Goal: Transaction & Acquisition: Purchase product/service

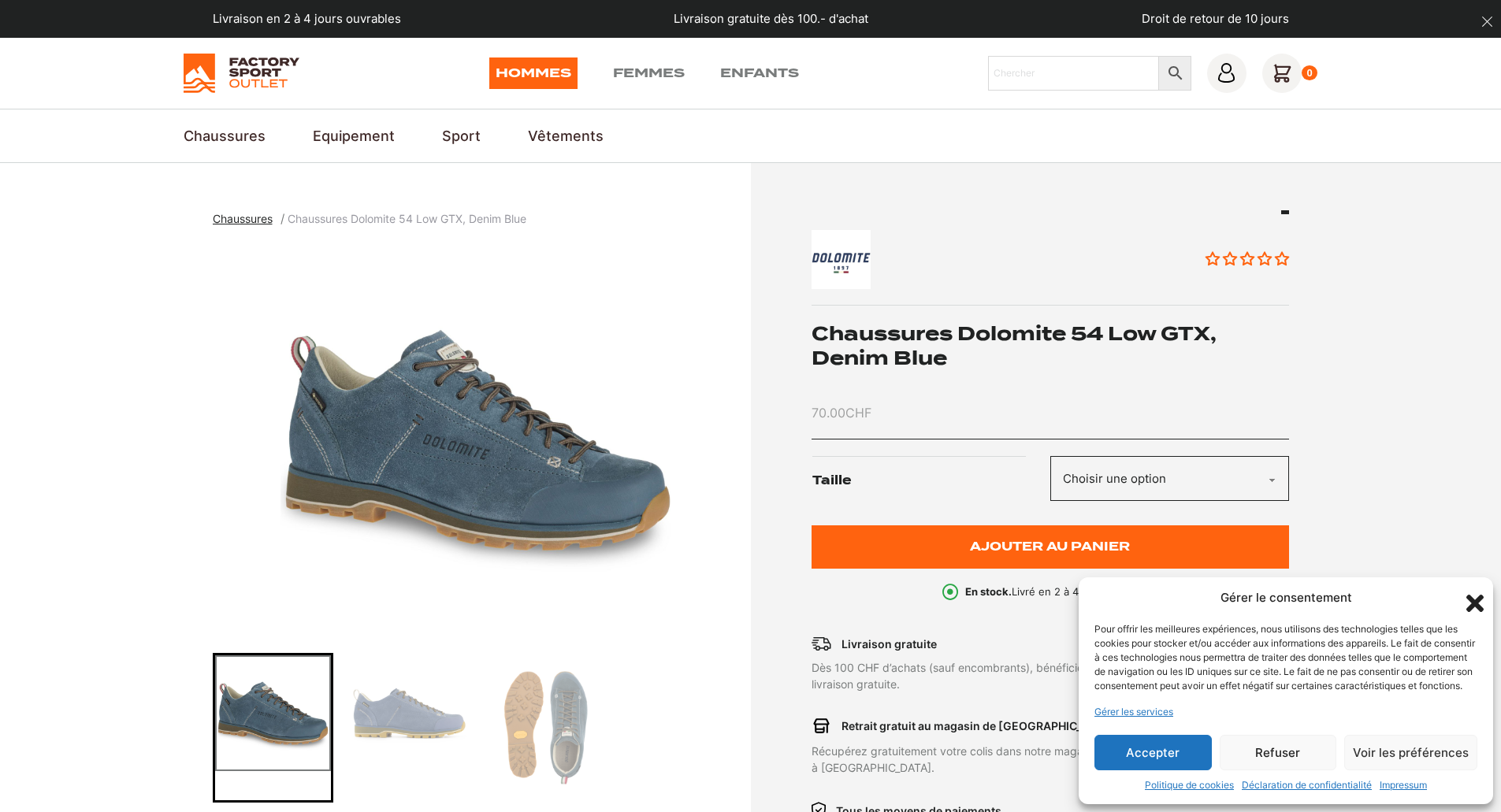
click at [1088, 487] on select "Choisir une option 42" at bounding box center [1170, 478] width 239 height 44
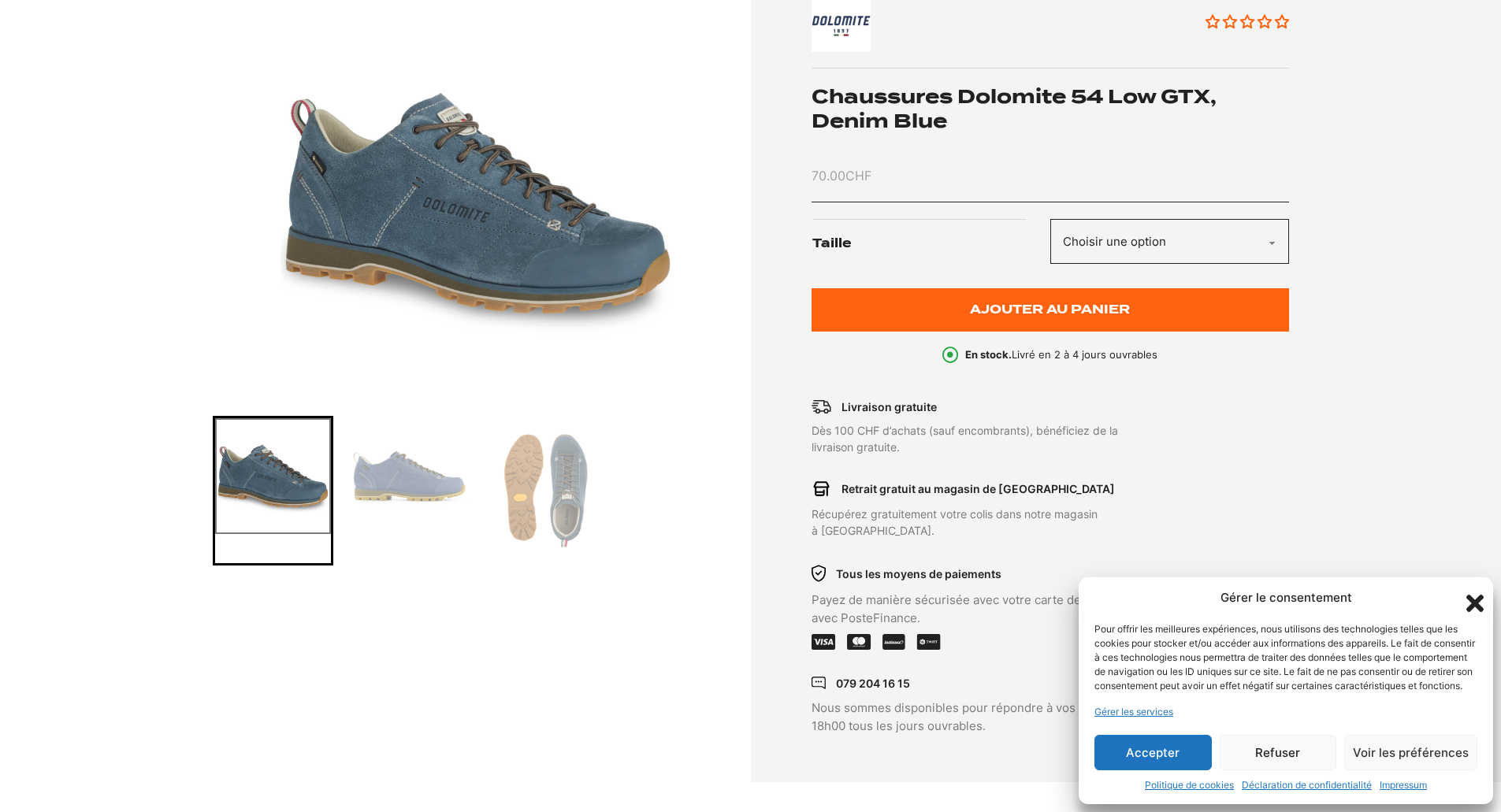
click at [1152, 751] on button "Accepter" at bounding box center [1153, 753] width 118 height 36
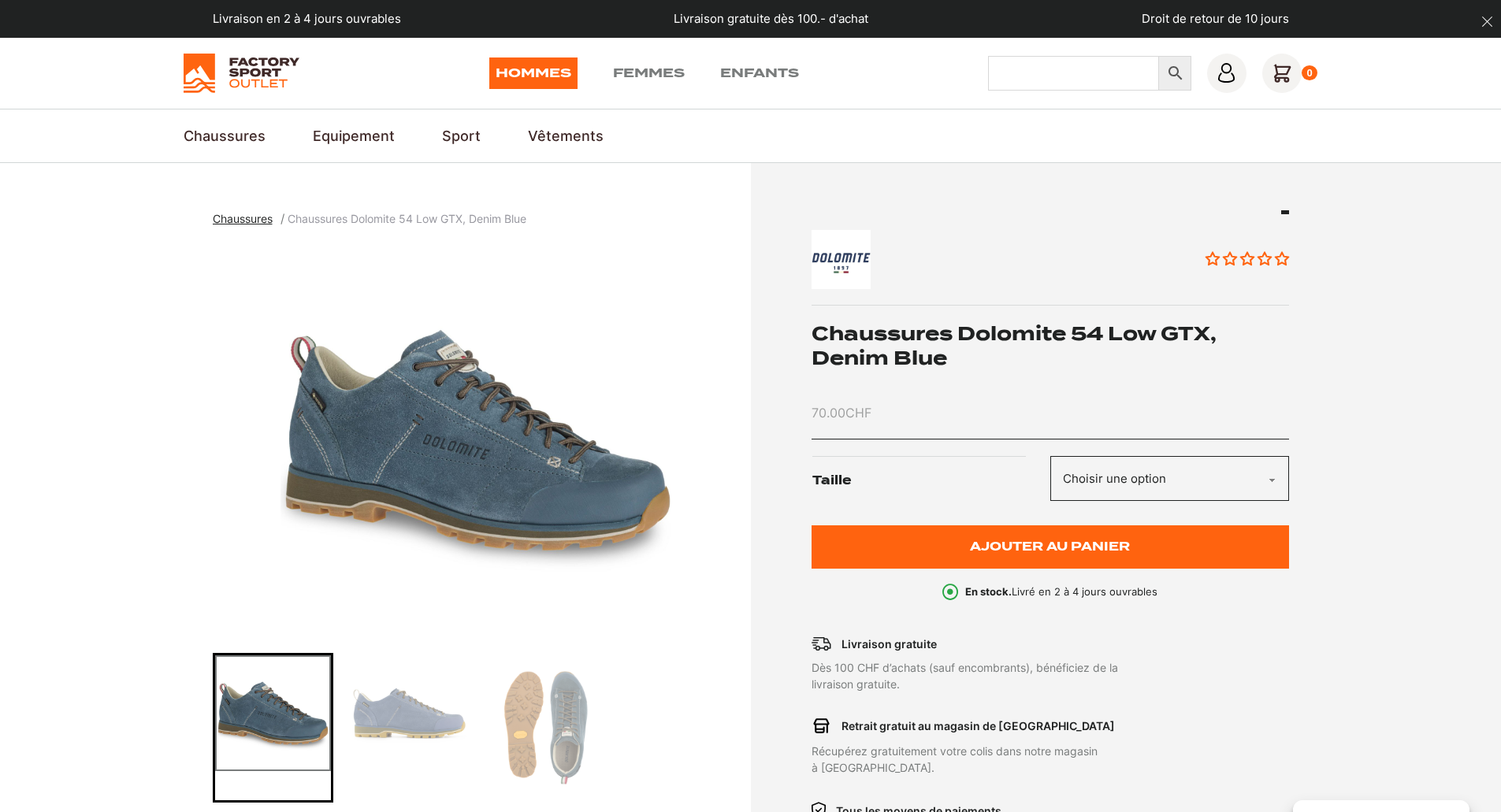
click at [1087, 60] on input "Chercher" at bounding box center [1073, 73] width 171 height 35
type input "dolomite"
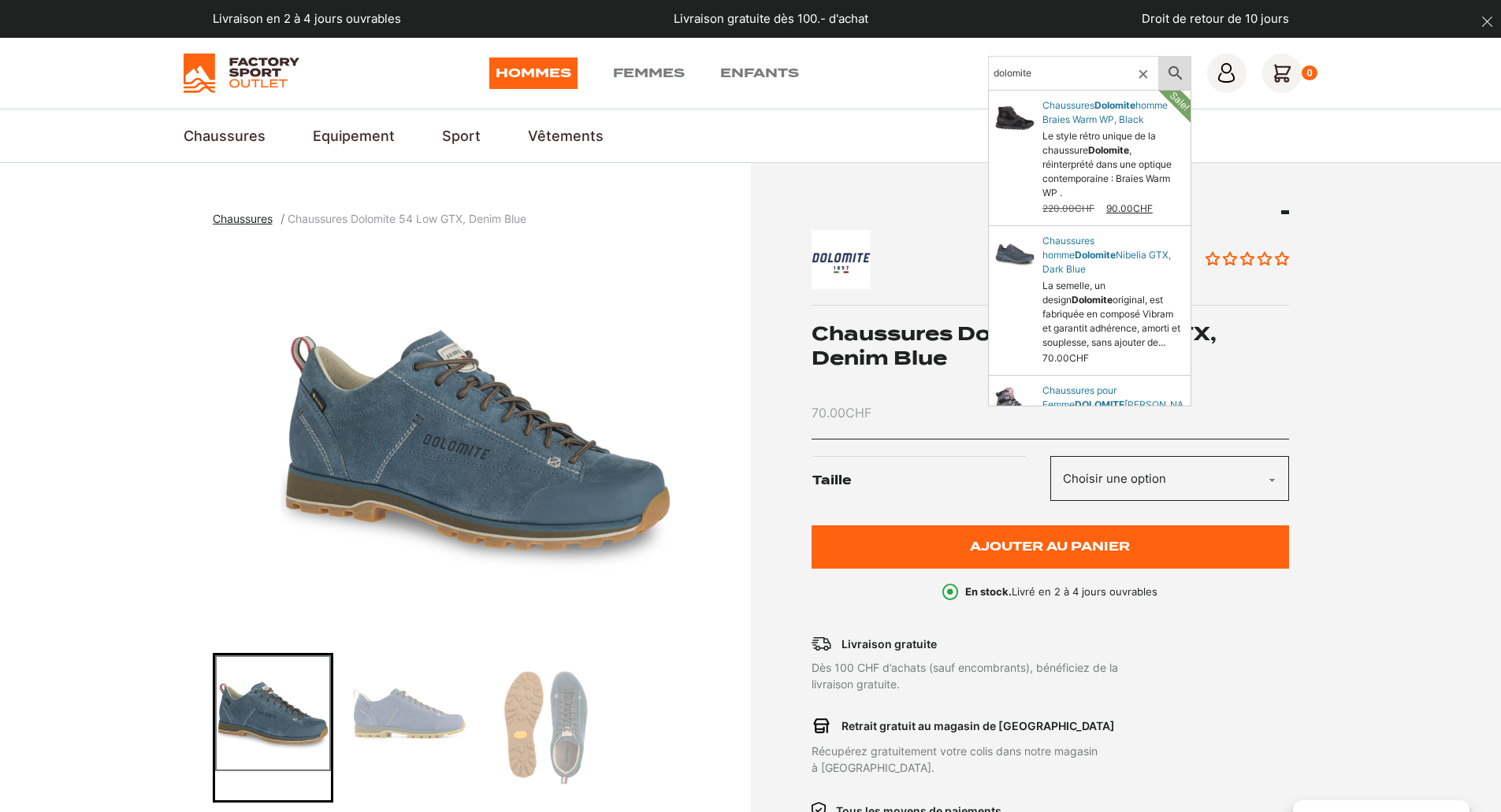
click at [1174, 71] on icon at bounding box center [1175, 73] width 33 height 19
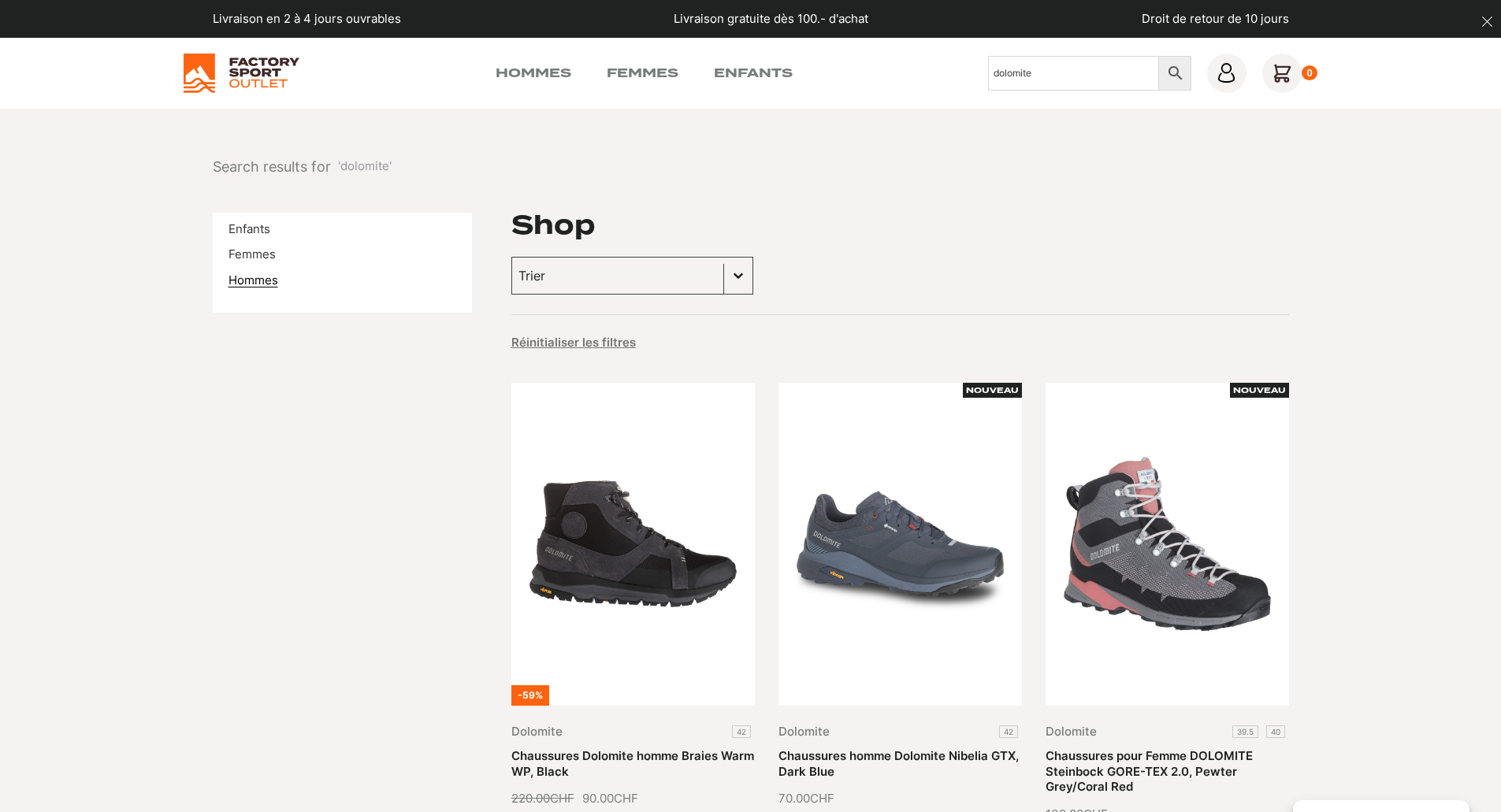
click at [235, 286] on link "Hommes" at bounding box center [253, 280] width 49 height 15
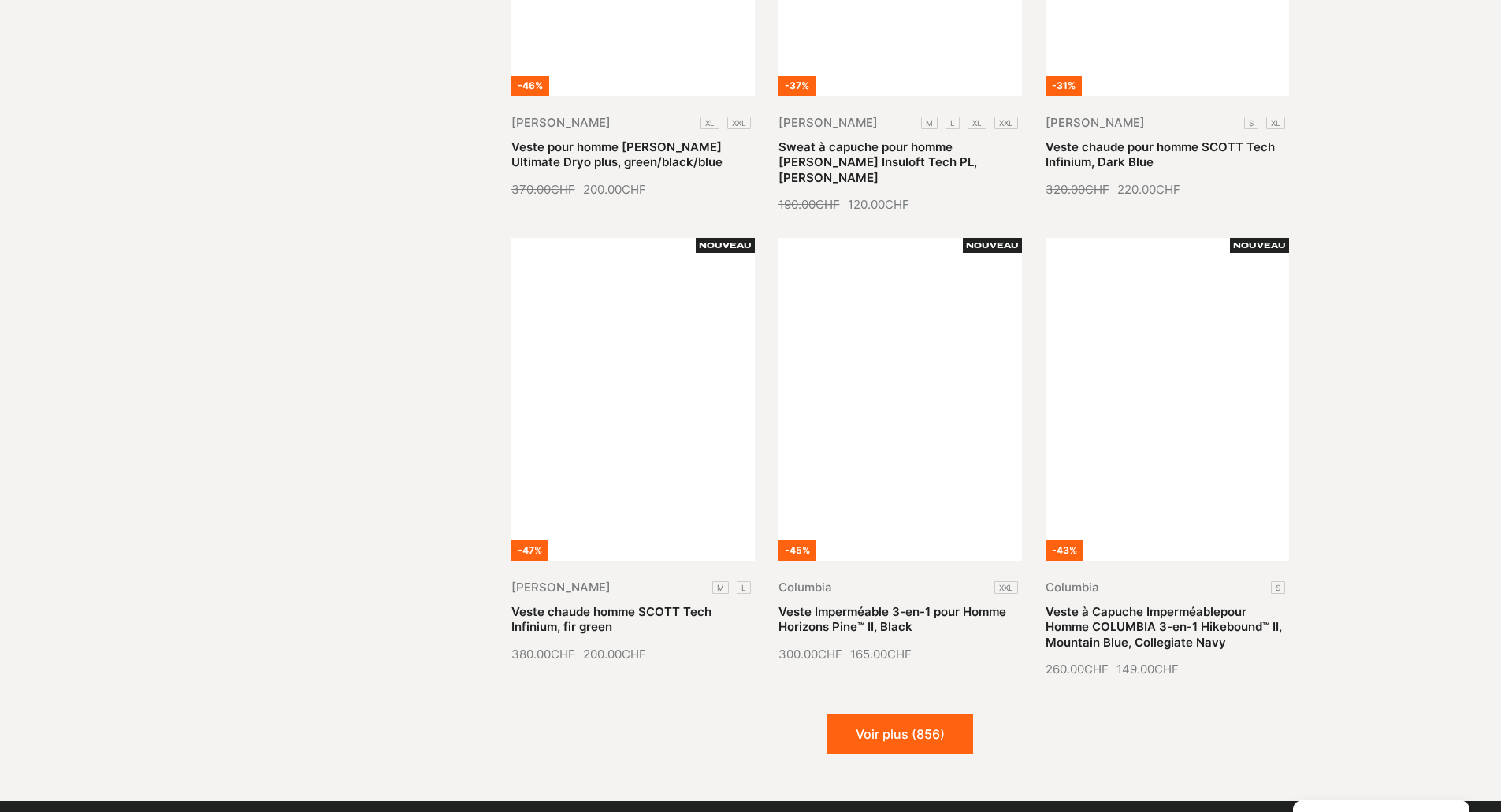
scroll to position [1575, 0]
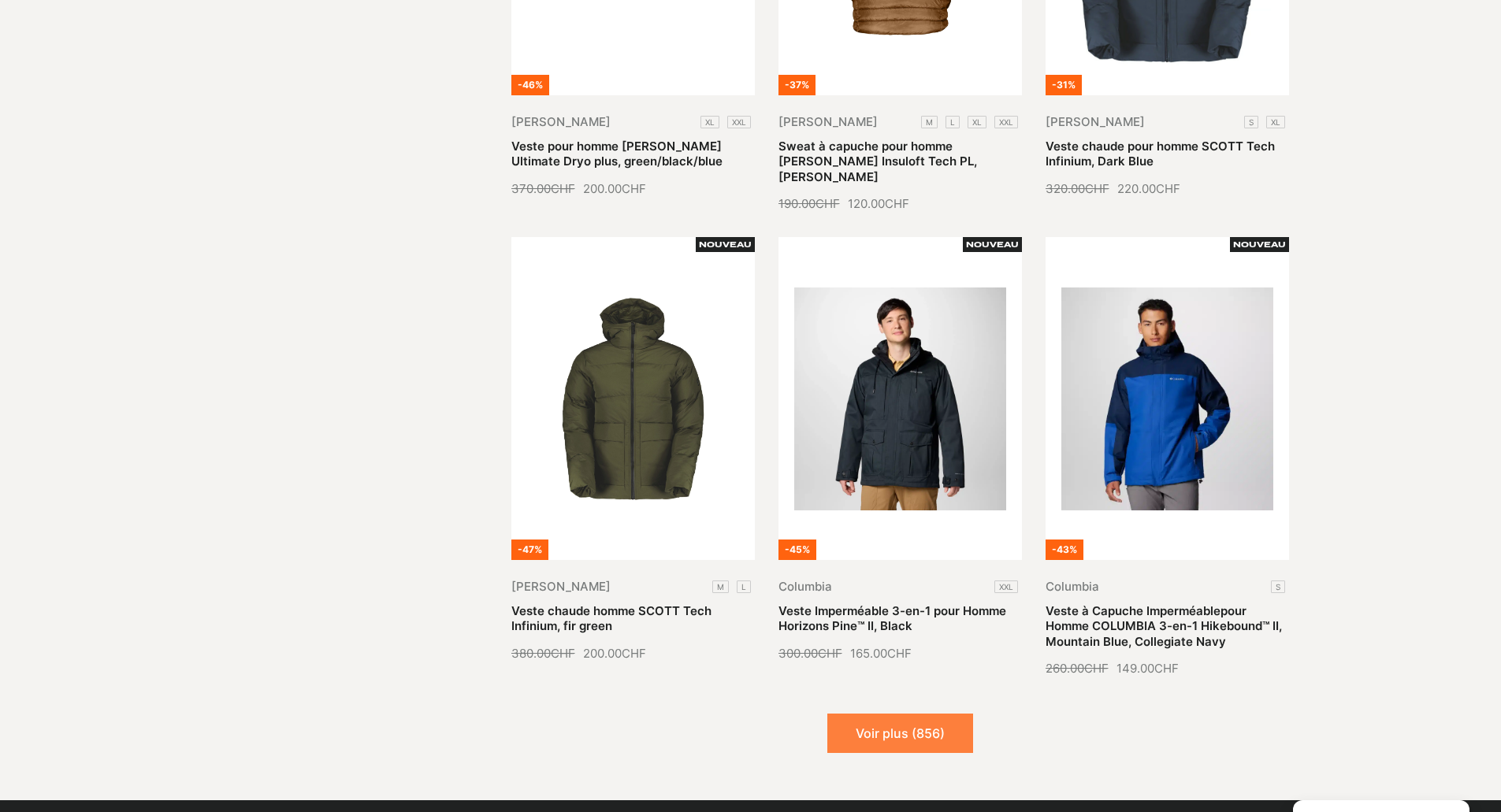
click at [936, 714] on button "Voir plus (856)" at bounding box center [900, 734] width 146 height 40
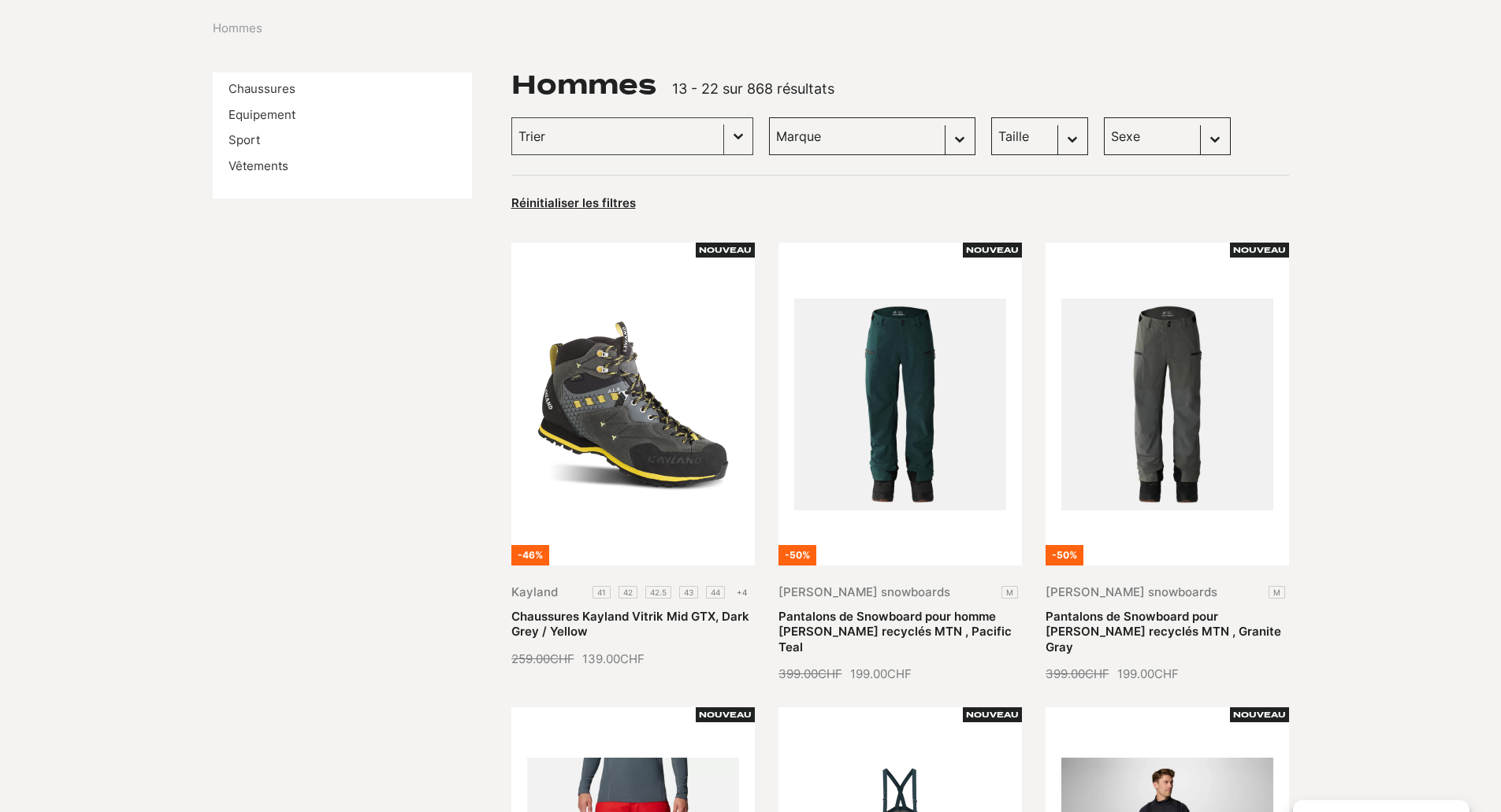
scroll to position [0, 0]
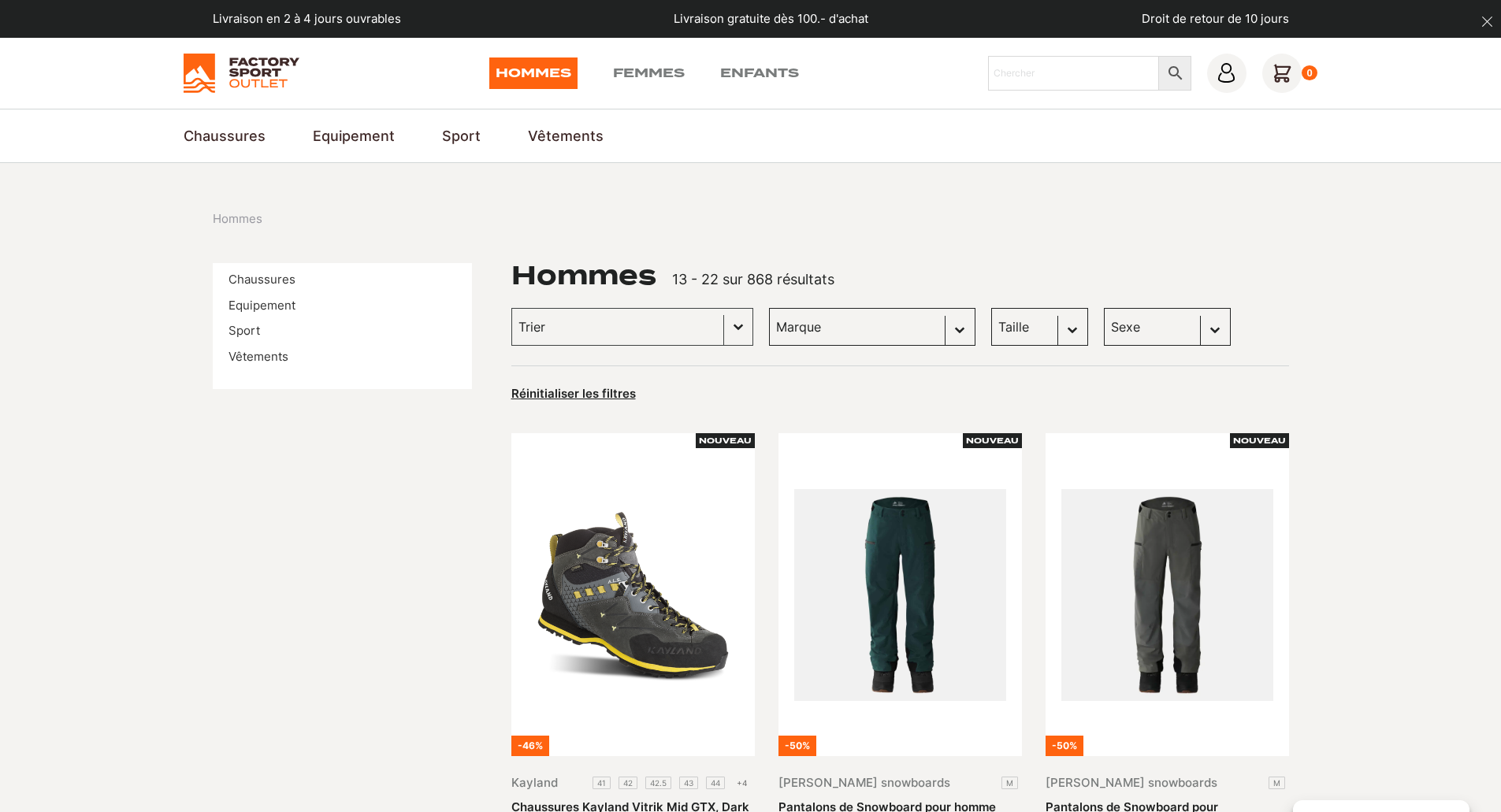
click at [821, 319] on select "Marque Scott (106) Globe Skateboards (66) Dakine (63) Columbia (45) Dolomite (4…" at bounding box center [872, 327] width 207 height 38
click at [821, 322] on select "Marque Scott (106) Globe Skateboards (66) Dakine (63) Columbia (45) Dolomite (4…" at bounding box center [872, 327] width 207 height 38
select select "dolomite"
click at [769, 308] on select "Marque Scott (106) Globe Skateboards (66) Dakine (63) Columbia (45) Dolomite (4…" at bounding box center [872, 327] width 207 height 38
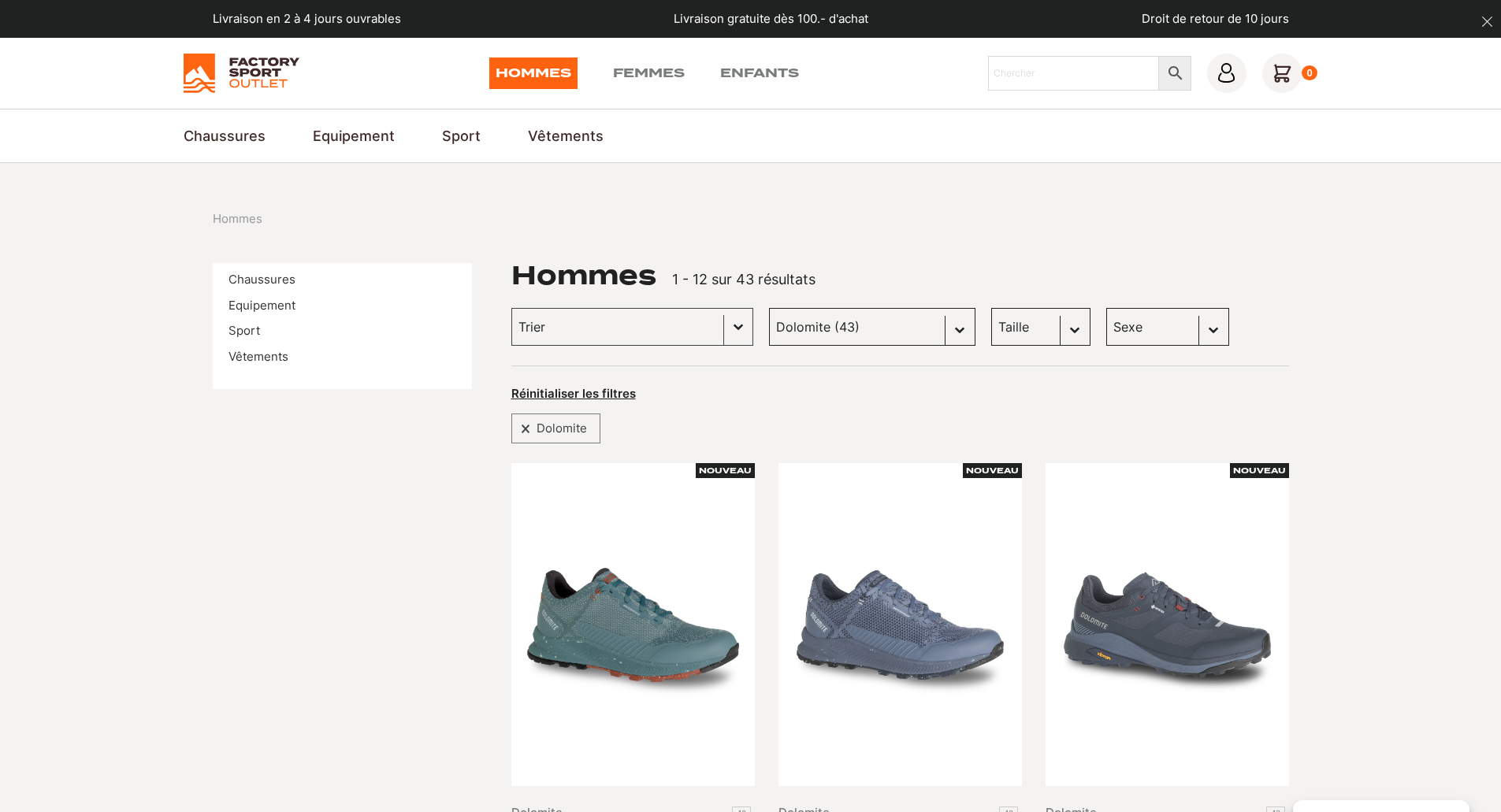
click at [1023, 324] on select "Taille M (2) L (10) XL (0) S (1) XXL (0) 38 (0) 40 (0) 42 (0) L/XL (0) 37 (0) 3…" at bounding box center [1041, 327] width 99 height 38
click at [1142, 392] on div "Réinitialiser les filtres" at bounding box center [900, 393] width 778 height 22
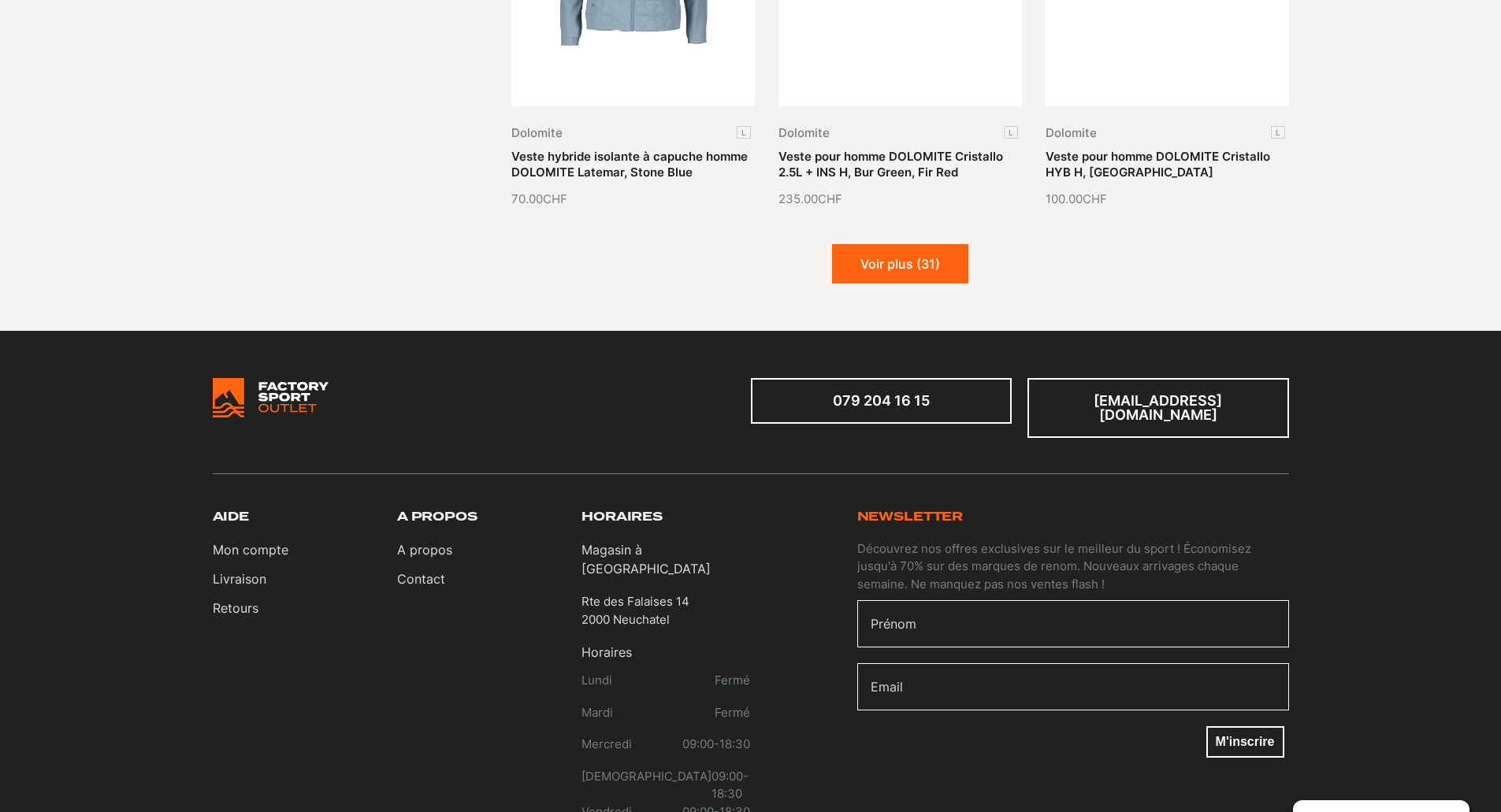
scroll to position [2047, 0]
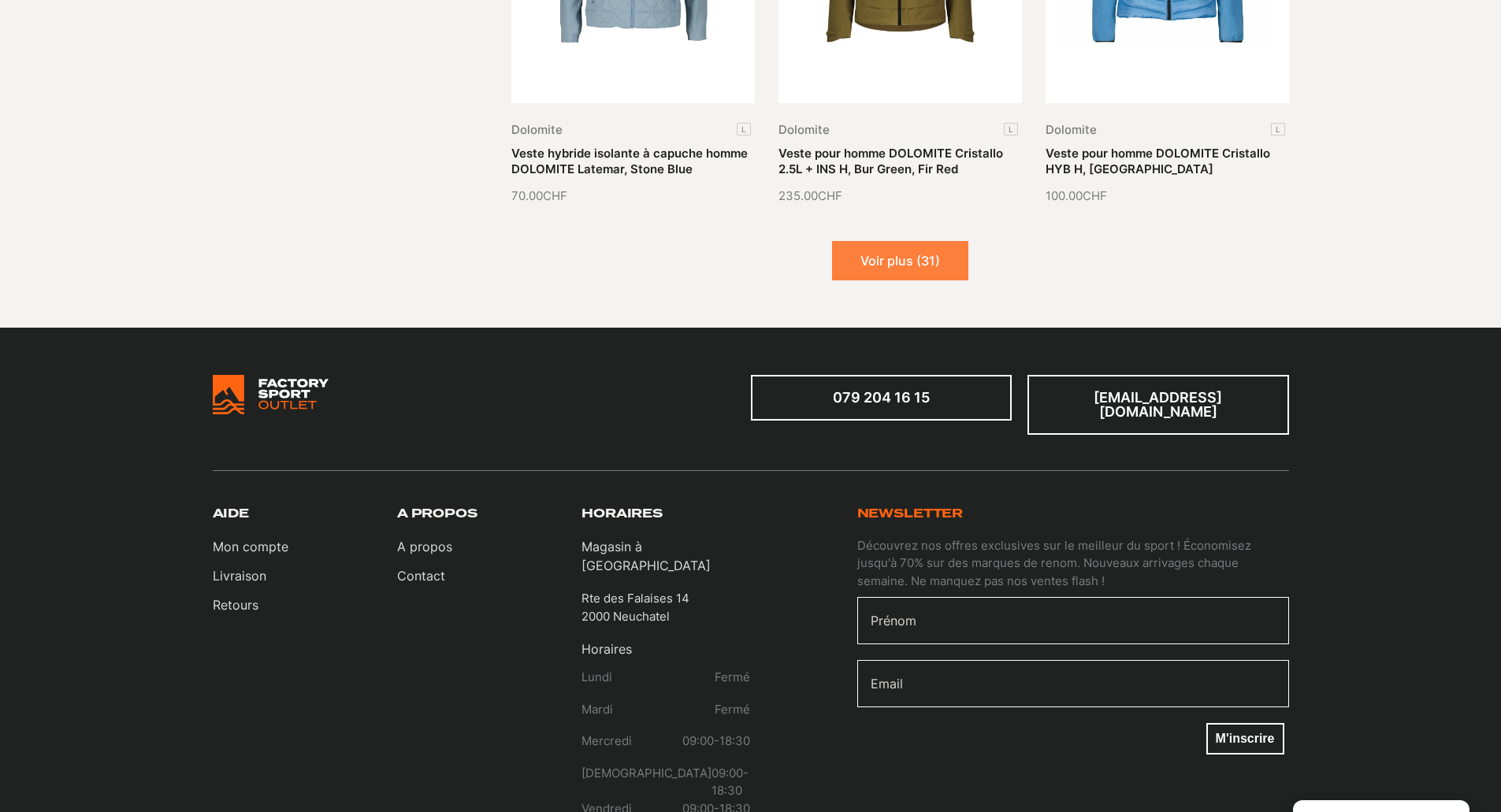
click at [952, 250] on button "Voir plus (31)" at bounding box center [900, 261] width 136 height 40
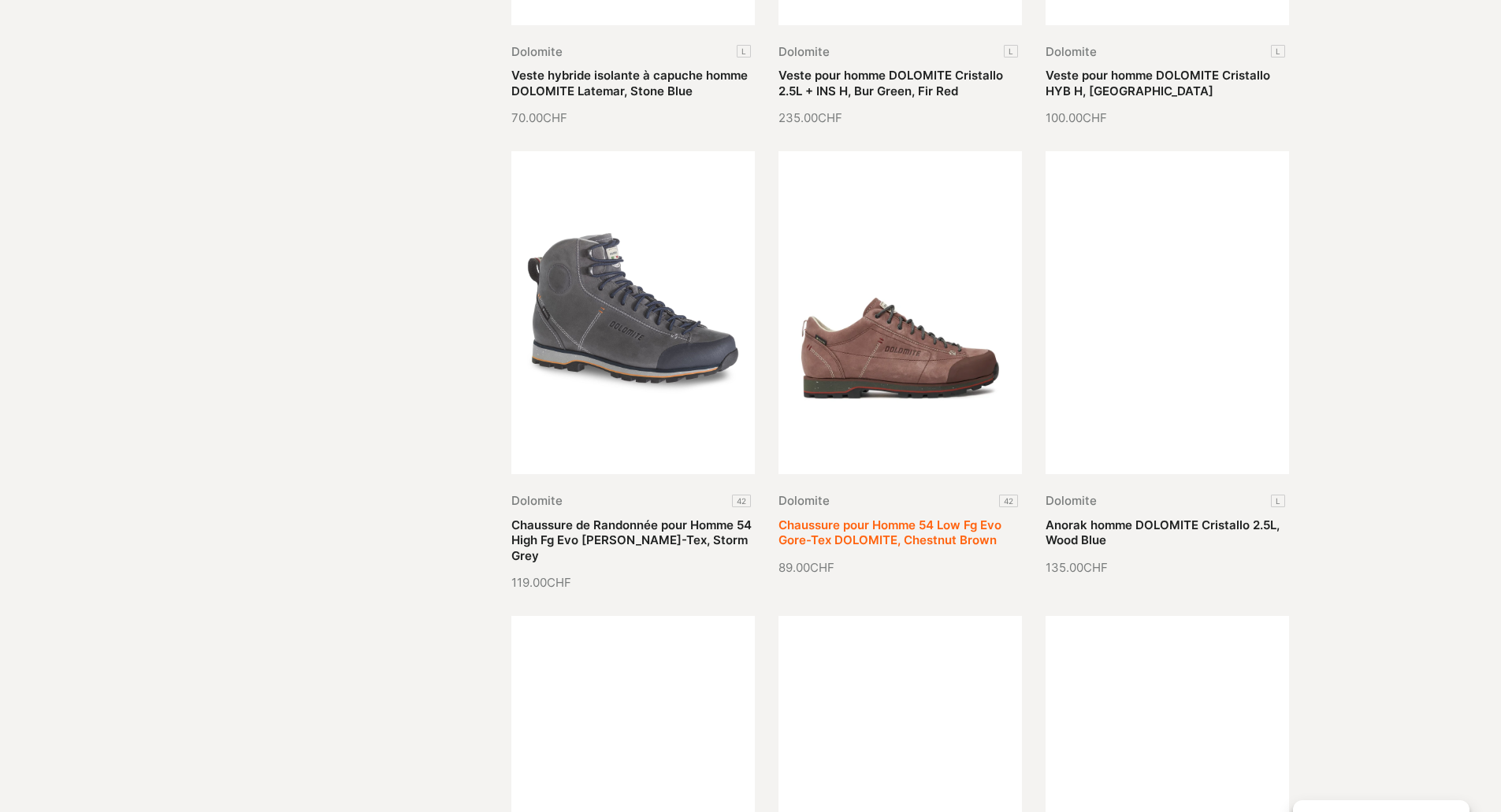
scroll to position [2126, 0]
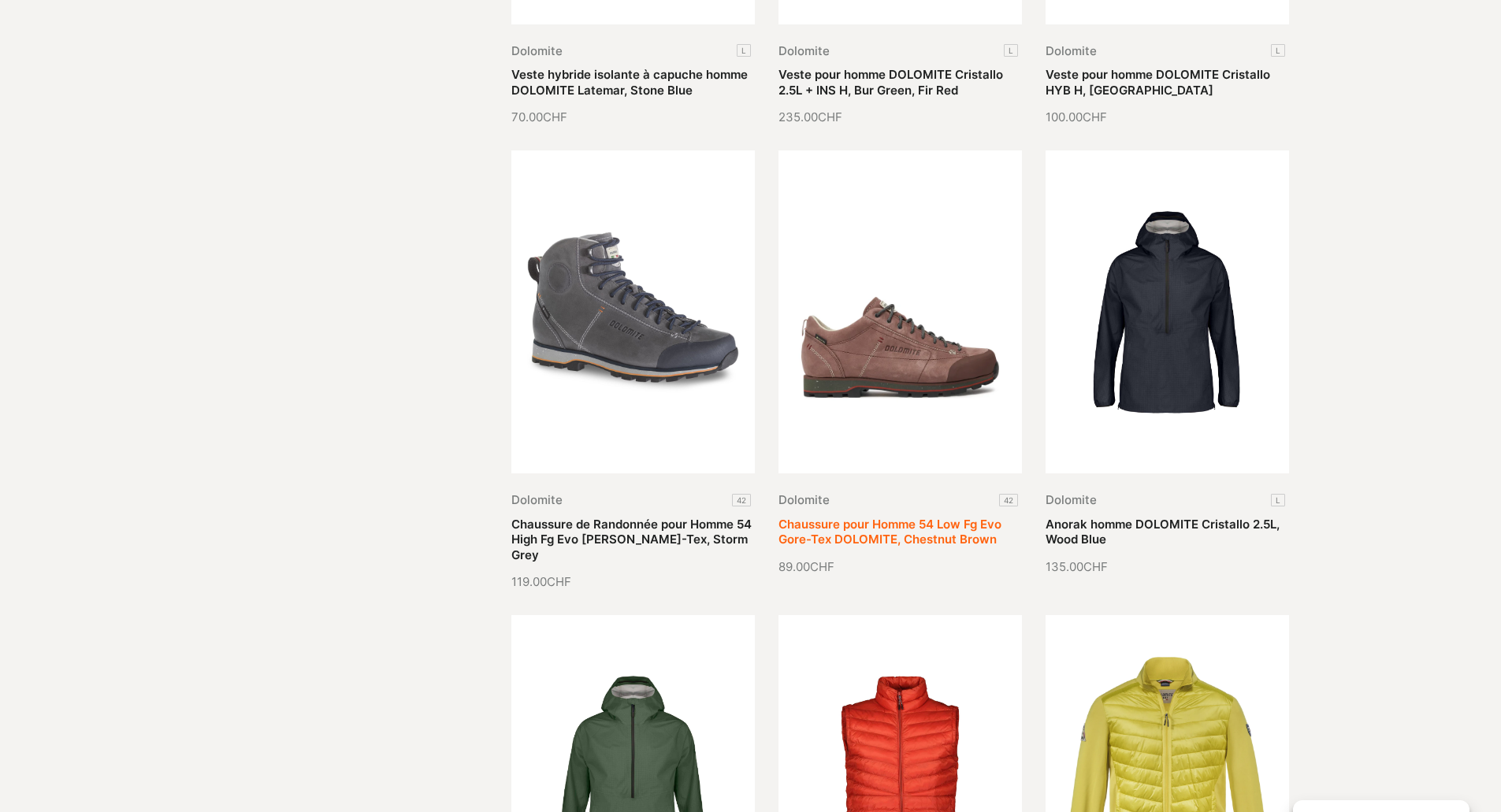
click at [890, 517] on link "Chaussure pour Homme 54 Low Fg Evo Gore-Tex DOLOMITE, Chestnut Brown" at bounding box center [890, 531] width 223 height 31
select select
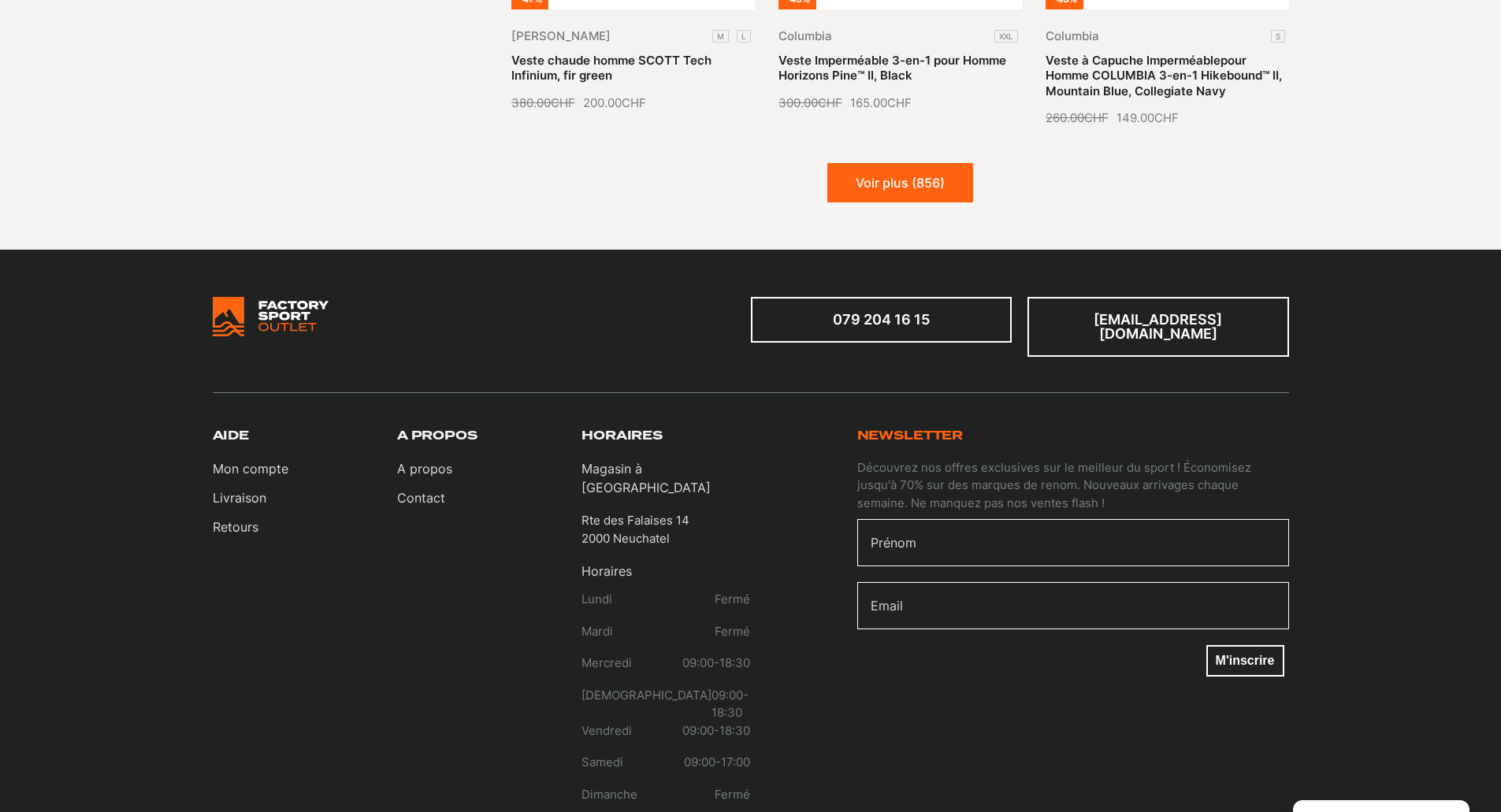
scroll to position [2096, 0]
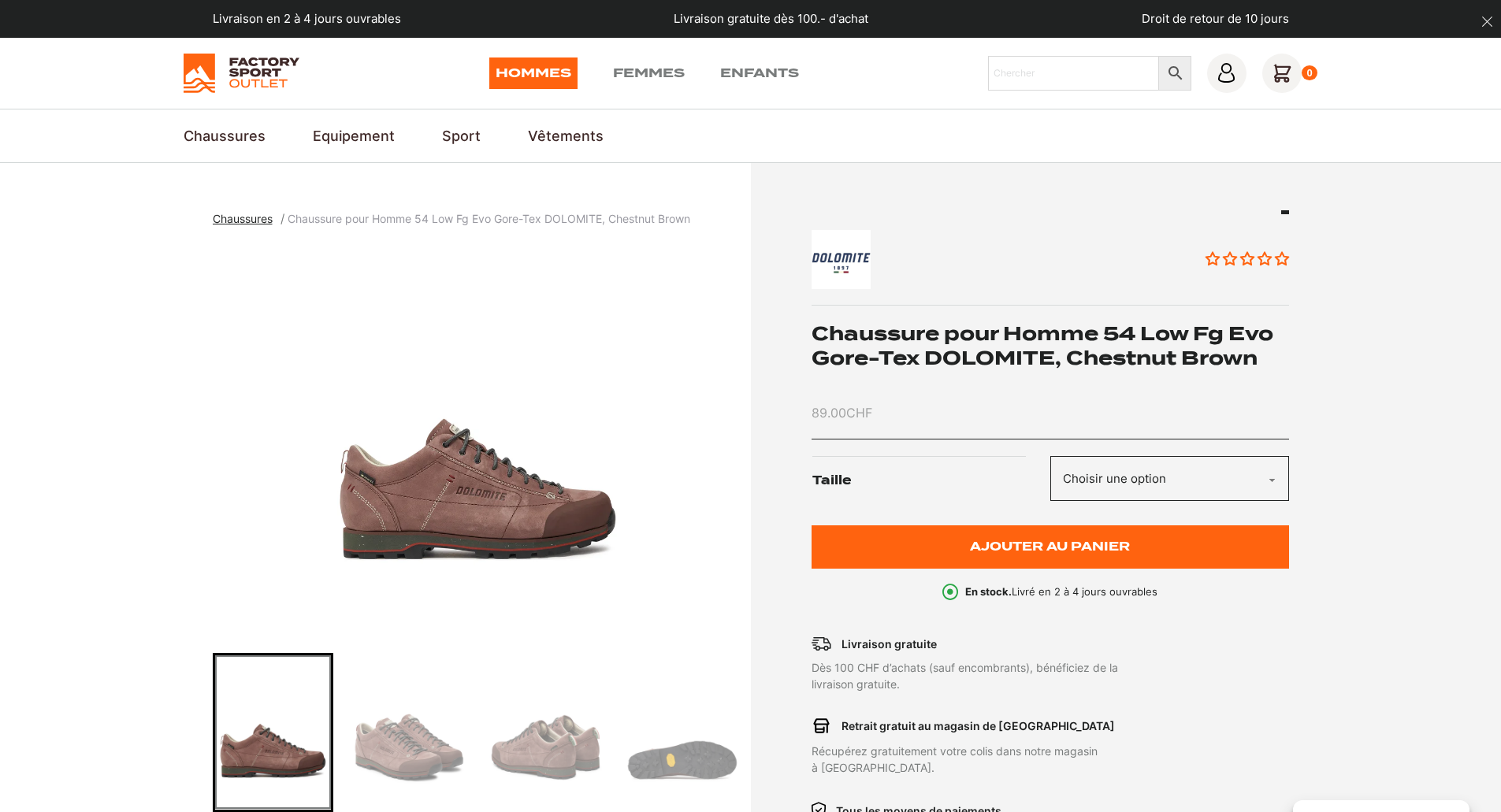
click at [1106, 479] on select "Choisir une option 42" at bounding box center [1170, 478] width 239 height 44
